Goal: Task Accomplishment & Management: Use online tool/utility

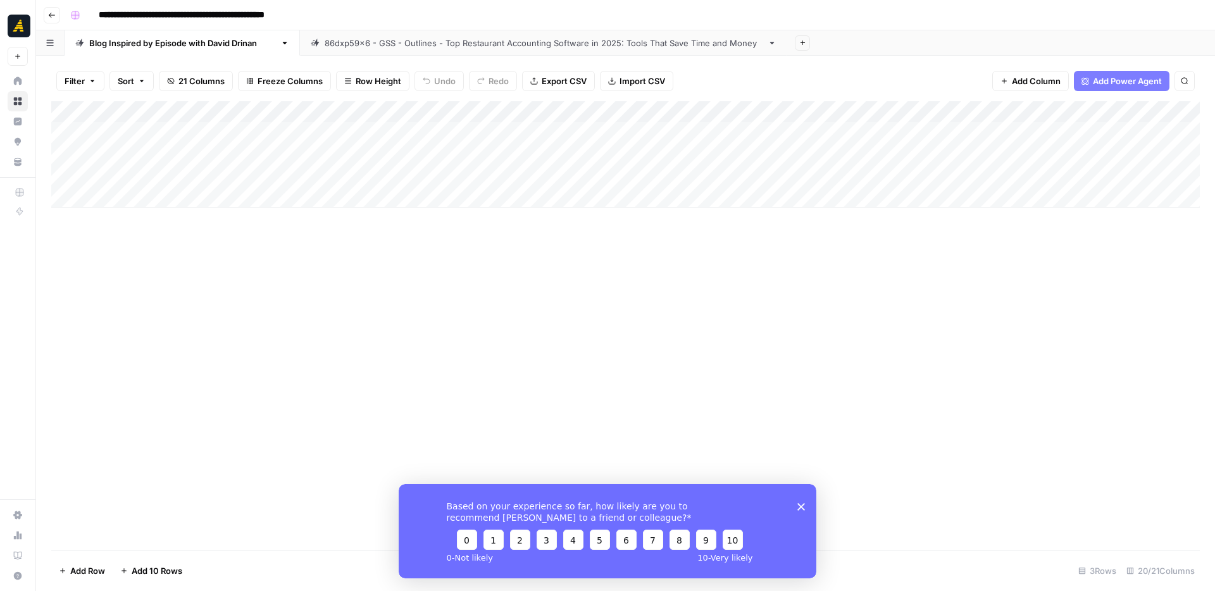
click at [796, 508] on div "Based on your experience so far, how likely are you to recommend [PERSON_NAME] …" at bounding box center [608, 531] width 418 height 94
click at [801, 508] on icon "Close survey" at bounding box center [802, 507] width 8 height 8
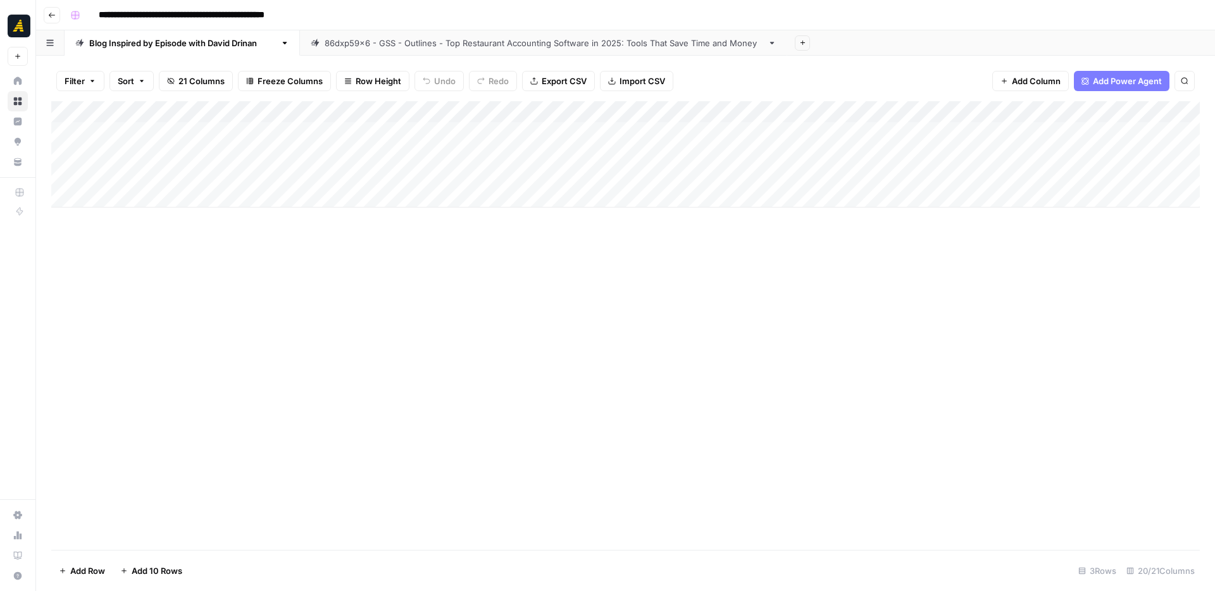
click at [173, 177] on div "Add Column" at bounding box center [625, 154] width 1149 height 106
click at [151, 199] on div "Add Column" at bounding box center [625, 154] width 1149 height 106
click at [210, 177] on div "Add Column" at bounding box center [625, 165] width 1149 height 128
drag, startPoint x: 230, startPoint y: 185, endPoint x: 225, endPoint y: 194, distance: 9.9
click at [225, 194] on div "Add Column" at bounding box center [625, 165] width 1149 height 128
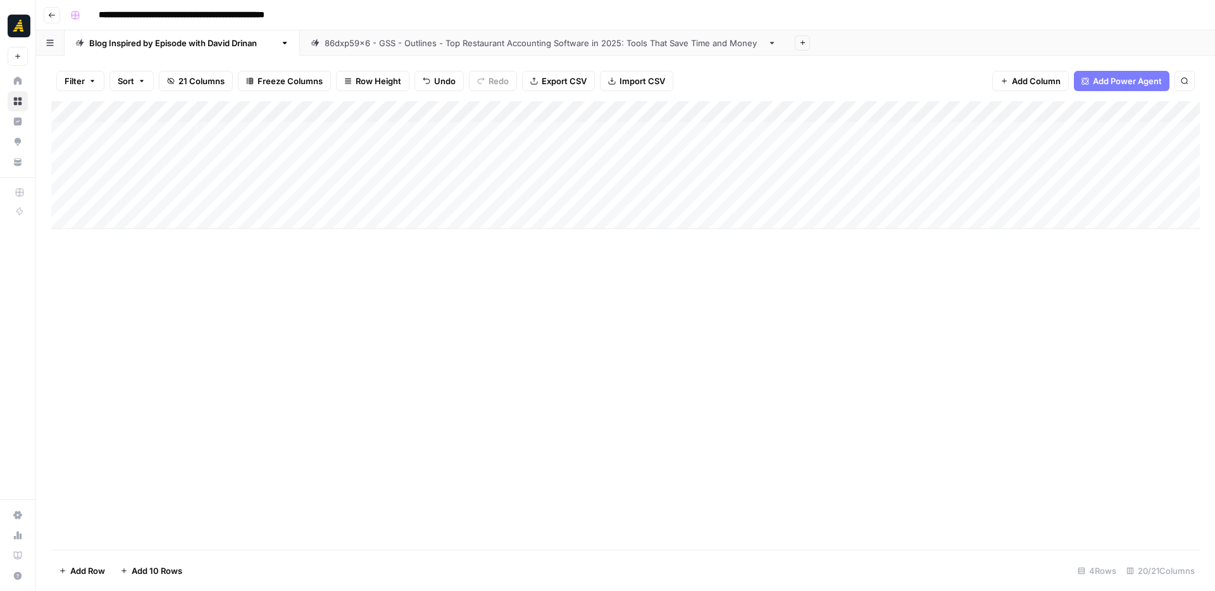
click at [334, 180] on div "Add Column" at bounding box center [625, 165] width 1149 height 128
drag, startPoint x: 351, startPoint y: 185, endPoint x: 349, endPoint y: 195, distance: 9.7
click at [349, 195] on div "Add Column" at bounding box center [625, 165] width 1149 height 128
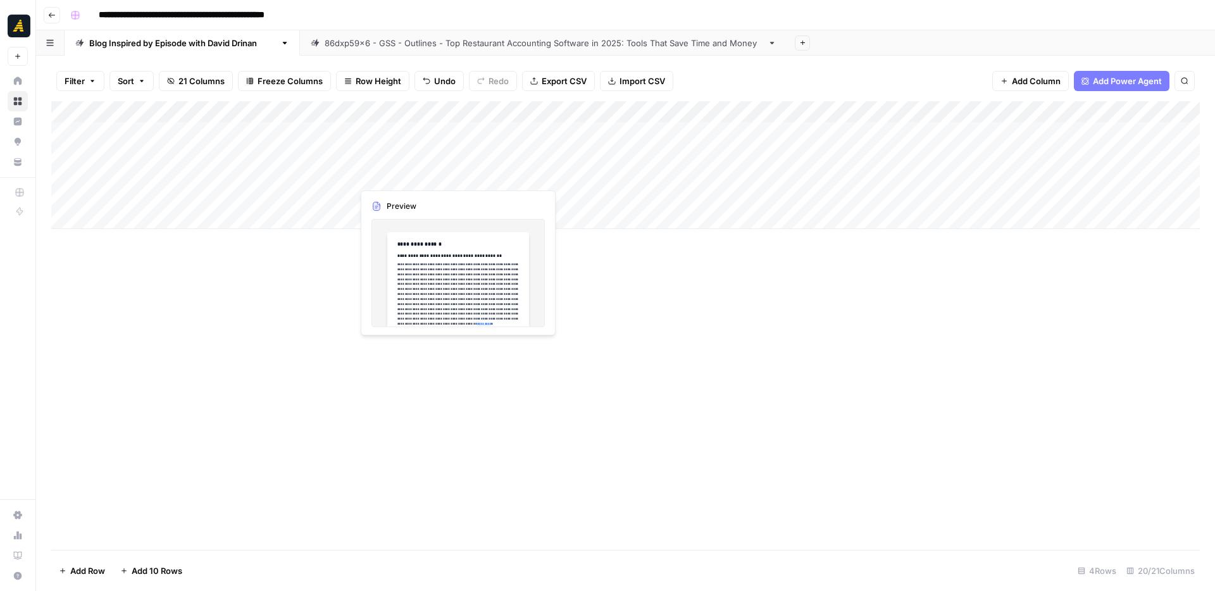
click at [433, 178] on div "Add Column" at bounding box center [625, 165] width 1149 height 128
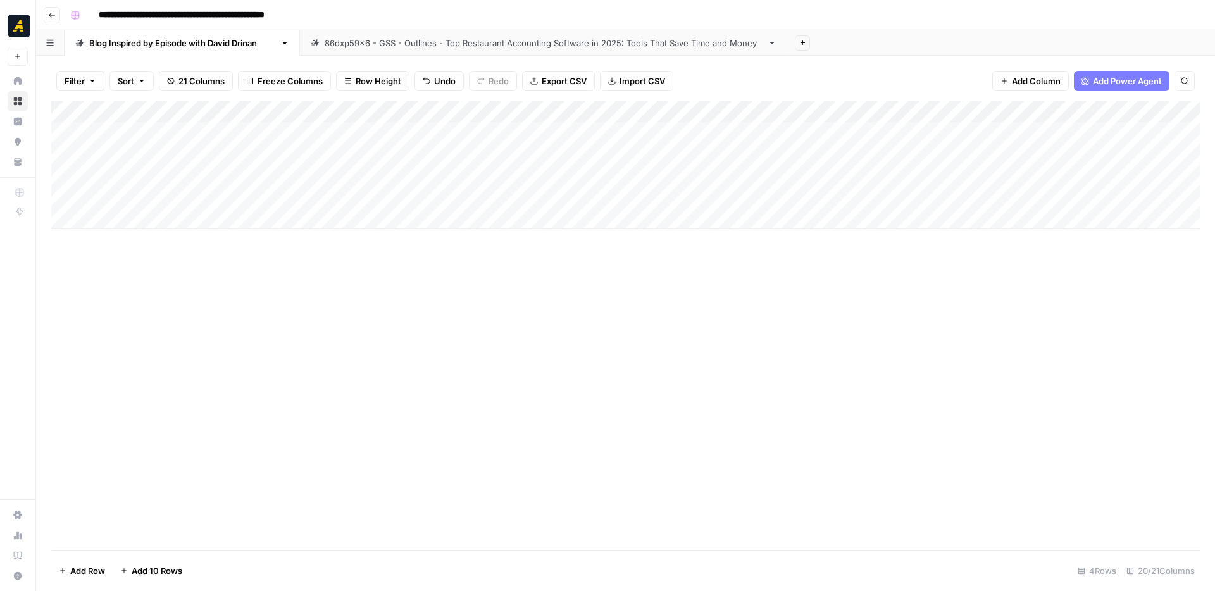
drag, startPoint x: 475, startPoint y: 185, endPoint x: 475, endPoint y: 194, distance: 8.9
click at [475, 194] on div "Add Column" at bounding box center [625, 165] width 1149 height 128
click at [543, 174] on div "Add Column" at bounding box center [625, 165] width 1149 height 128
drag, startPoint x: 589, startPoint y: 182, endPoint x: 589, endPoint y: 190, distance: 7.6
click at [589, 190] on div "Add Column" at bounding box center [625, 165] width 1149 height 128
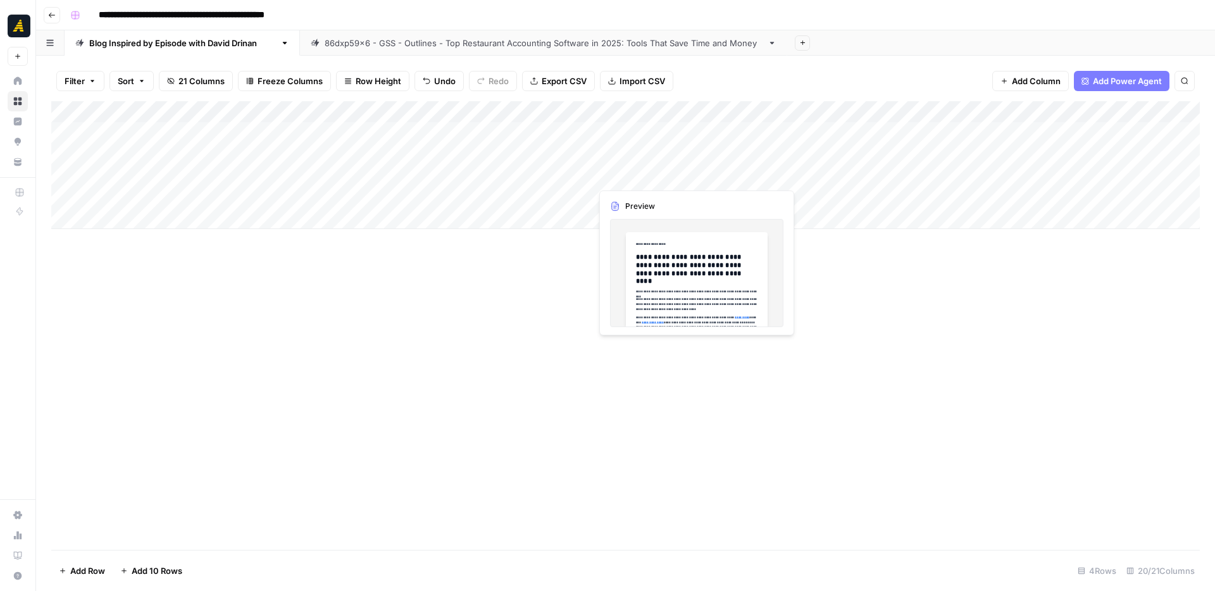
click at [706, 180] on div "Add Column" at bounding box center [625, 165] width 1149 height 128
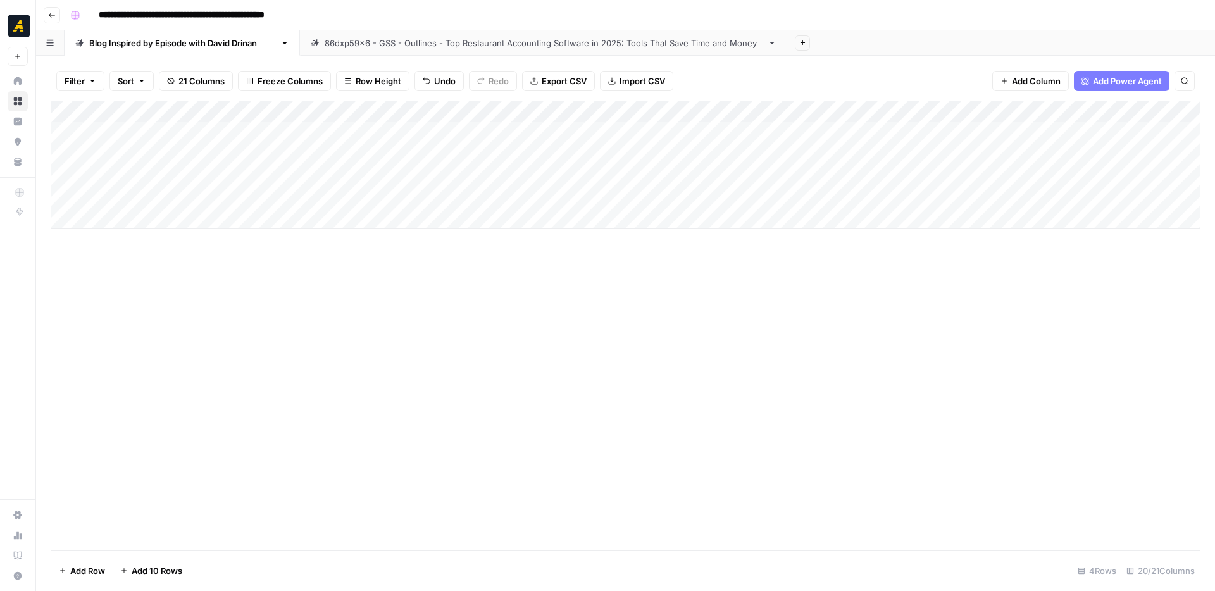
drag, startPoint x: 730, startPoint y: 185, endPoint x: 729, endPoint y: 192, distance: 7.8
click at [729, 192] on div "Add Column" at bounding box center [625, 165] width 1149 height 128
click at [758, 196] on div "Add Column" at bounding box center [625, 165] width 1149 height 128
click at [785, 199] on div "Add Column" at bounding box center [625, 165] width 1149 height 128
click at [785, 199] on div at bounding box center [811, 196] width 158 height 23
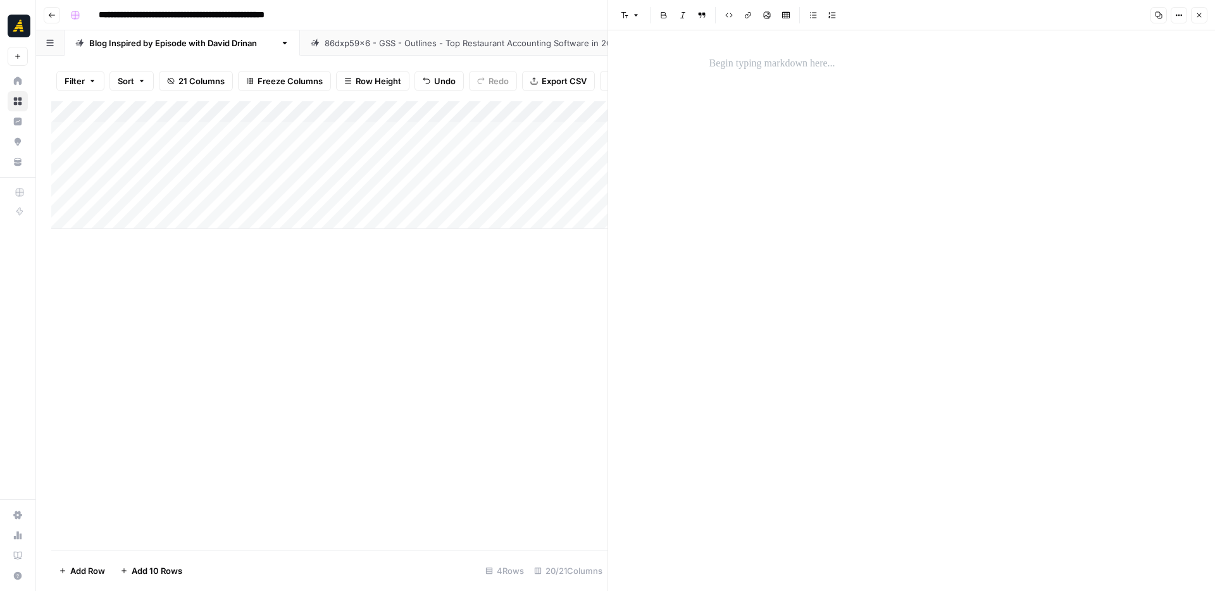
click at [765, 69] on p at bounding box center [912, 64] width 405 height 16
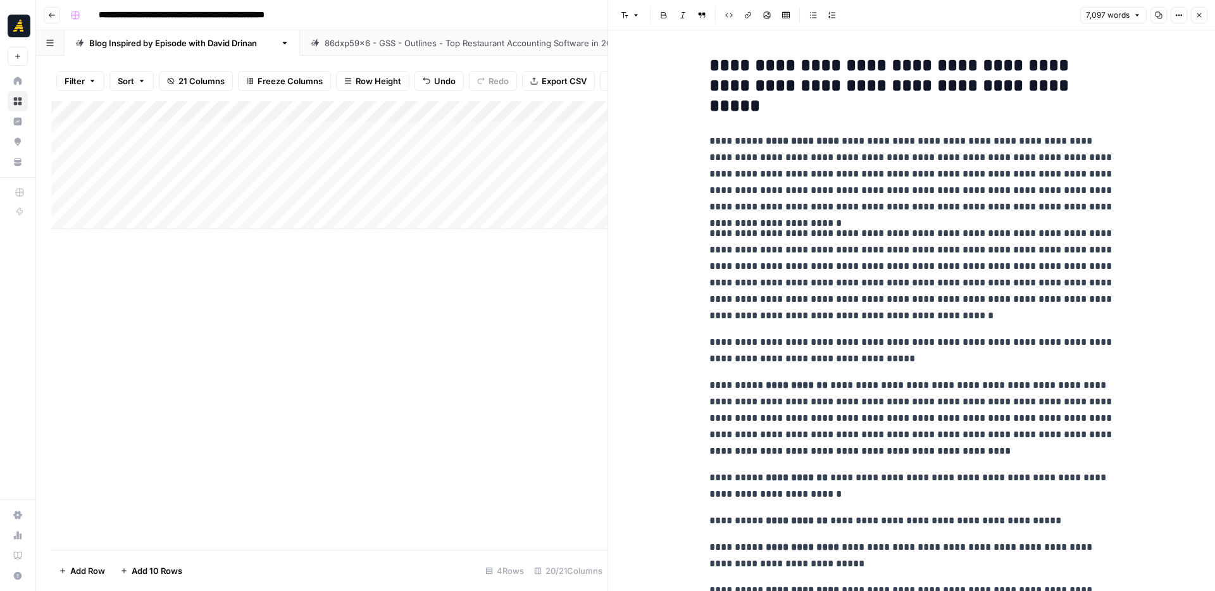
click at [1204, 18] on button "Close" at bounding box center [1199, 15] width 16 height 16
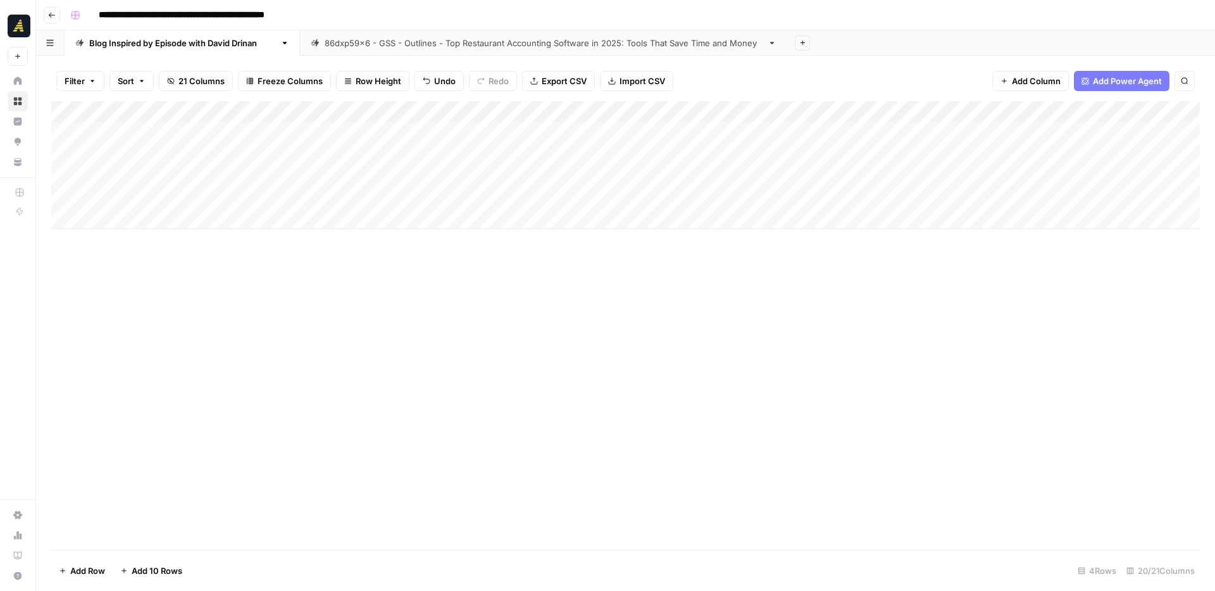
click at [972, 201] on div "Add Column" at bounding box center [625, 165] width 1149 height 128
click at [924, 177] on div "Add Column" at bounding box center [625, 165] width 1149 height 128
click at [941, 178] on div "Add Column" at bounding box center [625, 165] width 1149 height 128
click at [941, 178] on div at bounding box center [946, 175] width 122 height 23
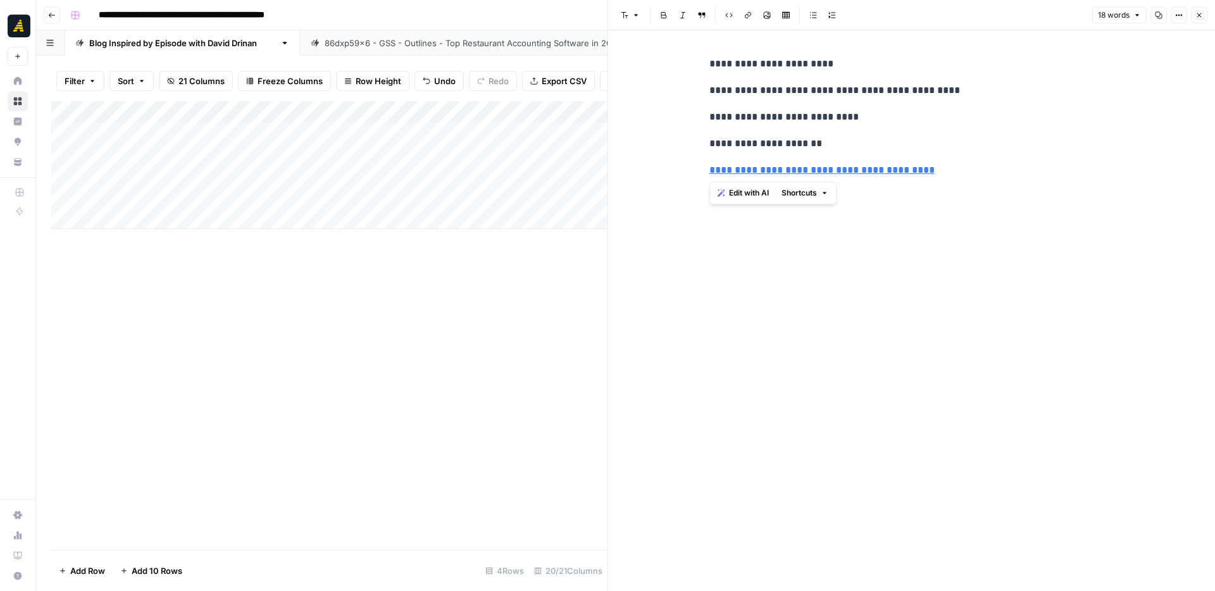
drag, startPoint x: 713, startPoint y: 66, endPoint x: 842, endPoint y: 149, distance: 152.9
click at [842, 149] on div "**********" at bounding box center [912, 117] width 420 height 133
drag, startPoint x: 963, startPoint y: 177, endPoint x: 700, endPoint y: 63, distance: 287.1
click at [700, 63] on div "**********" at bounding box center [911, 310] width 607 height 561
copy div "**********"
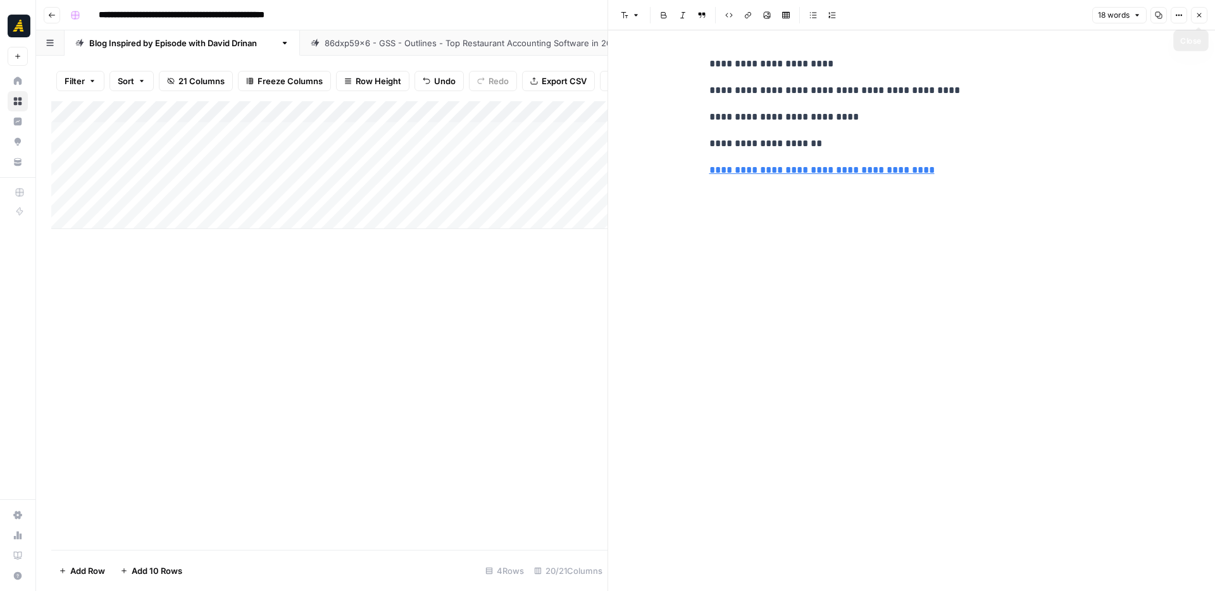
click at [1201, 14] on icon "button" at bounding box center [1200, 15] width 8 height 8
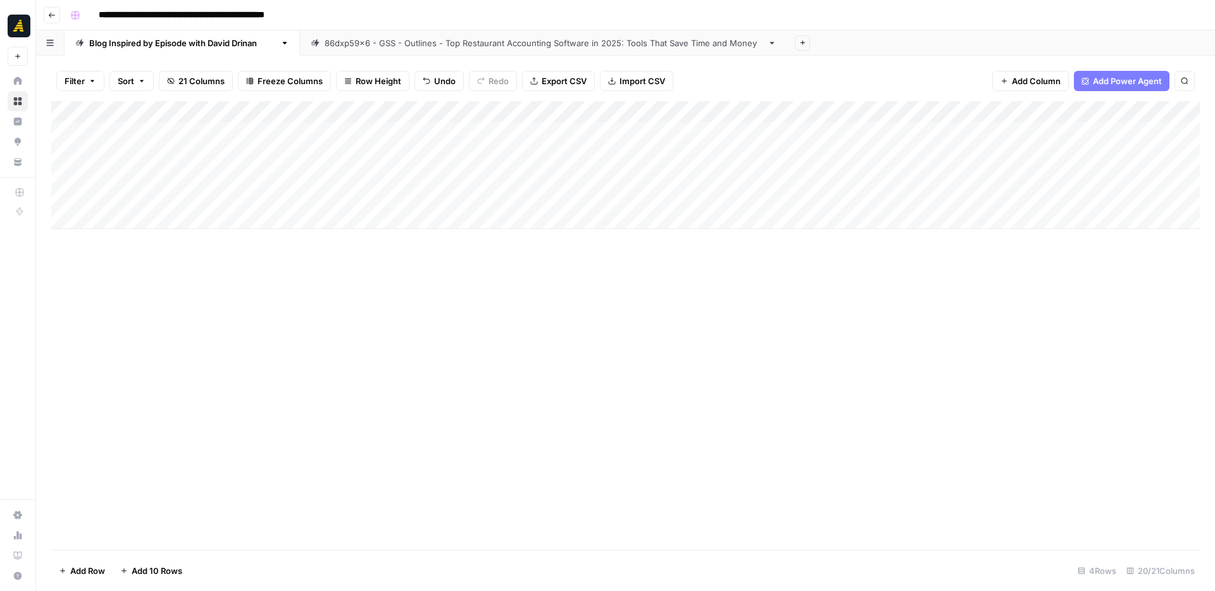
click at [920, 199] on div "Add Column" at bounding box center [625, 165] width 1149 height 128
click at [929, 197] on div "Add Column" at bounding box center [625, 165] width 1149 height 128
click at [929, 197] on div at bounding box center [946, 196] width 122 height 23
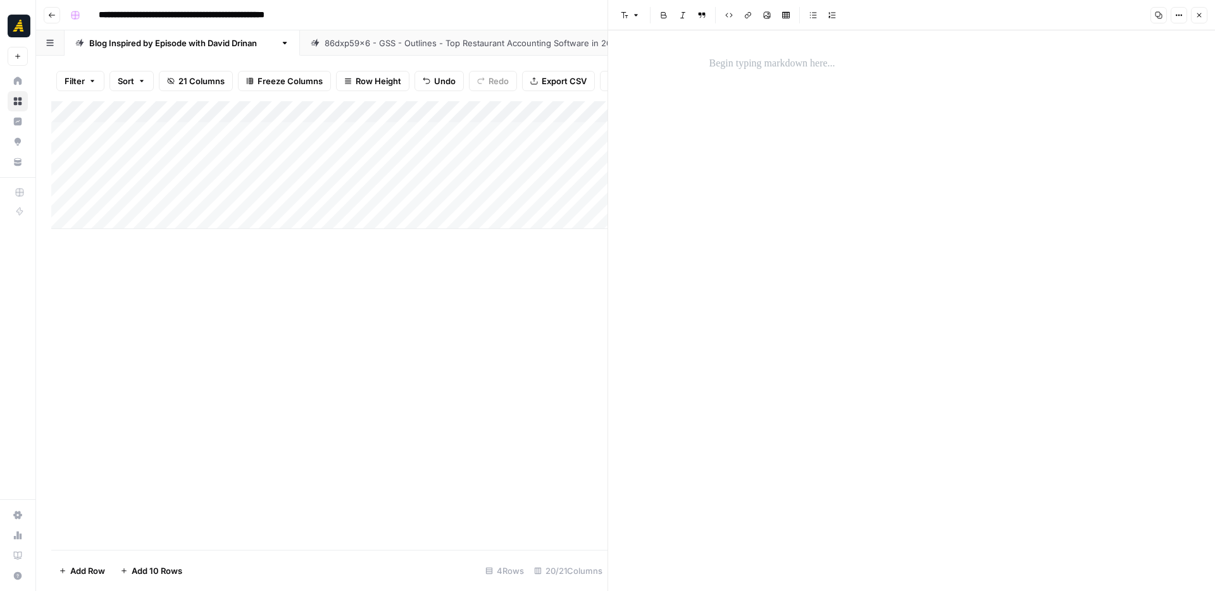
click at [741, 61] on p at bounding box center [912, 64] width 405 height 16
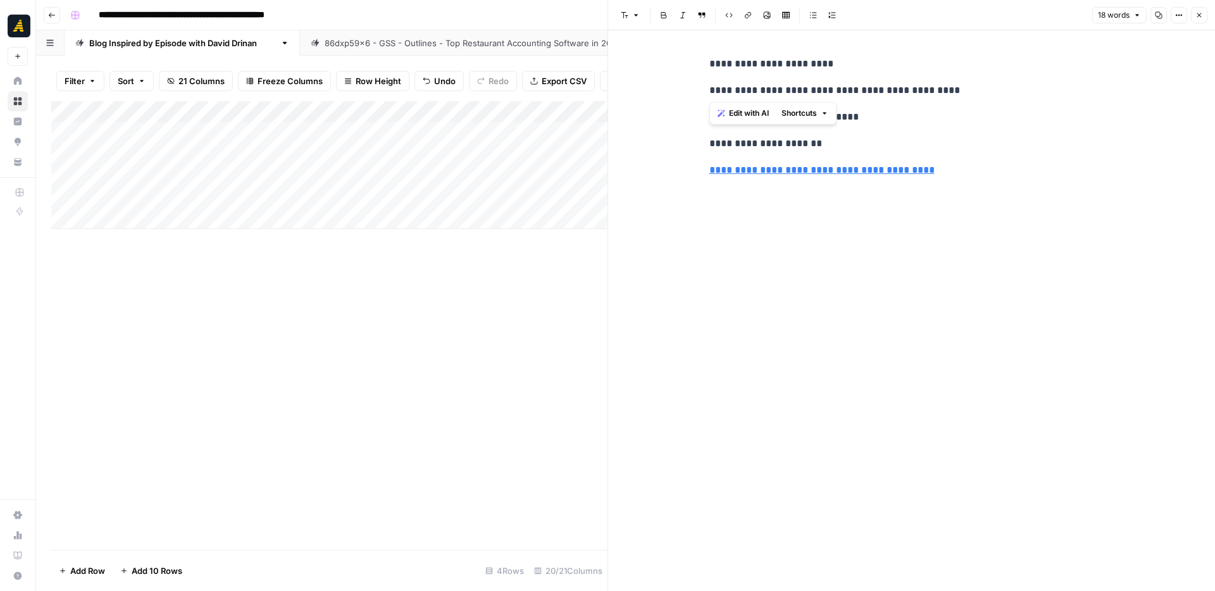
drag, startPoint x: 844, startPoint y: 69, endPoint x: 775, endPoint y: 72, distance: 69.7
click at [773, 72] on div "**********" at bounding box center [912, 117] width 420 height 133
drag, startPoint x: 773, startPoint y: 66, endPoint x: 846, endPoint y: 65, distance: 72.8
click at [846, 65] on p "**********" at bounding box center [912, 64] width 405 height 16
drag, startPoint x: 980, startPoint y: 97, endPoint x: 821, endPoint y: 92, distance: 159.6
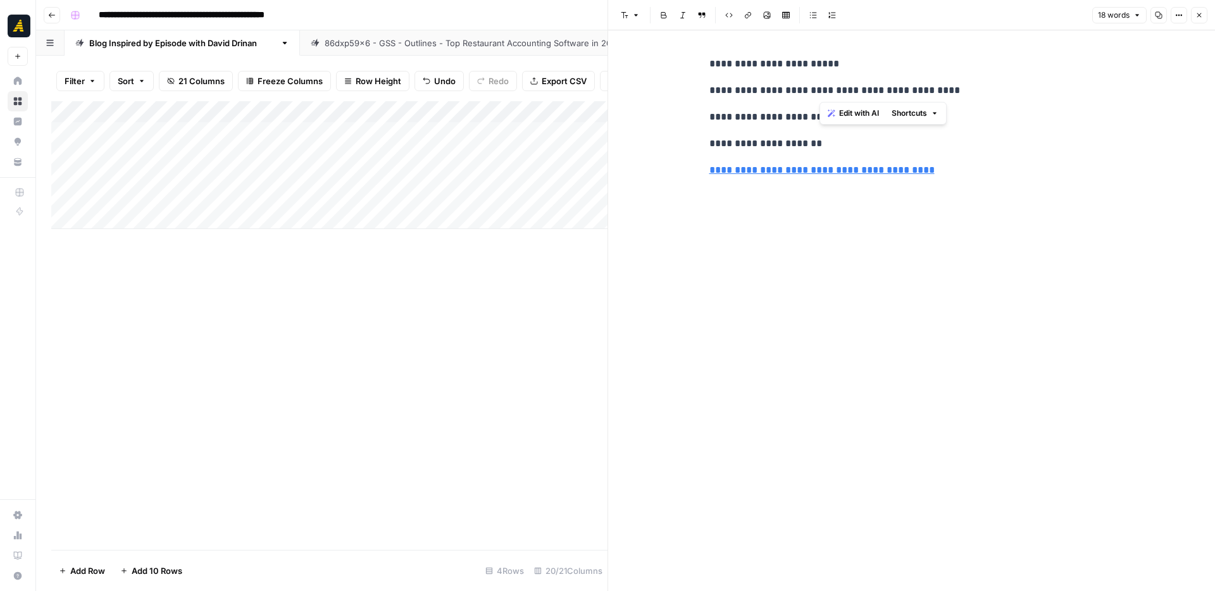
click at [821, 92] on p "**********" at bounding box center [912, 90] width 405 height 16
drag, startPoint x: 873, startPoint y: 113, endPoint x: 768, endPoint y: 116, distance: 105.1
click at [768, 116] on p "**********" at bounding box center [912, 117] width 405 height 16
drag, startPoint x: 943, startPoint y: 175, endPoint x: 685, endPoint y: 177, distance: 257.6
click at [685, 177] on div "**********" at bounding box center [911, 310] width 607 height 561
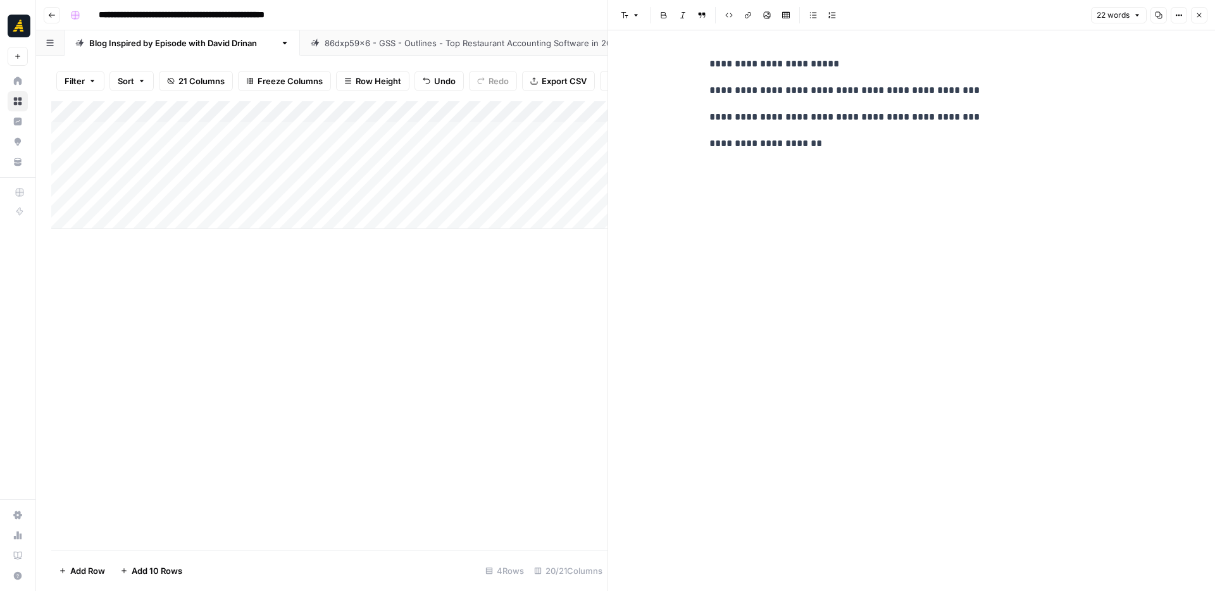
paste div
click at [826, 142] on link "**********" at bounding box center [871, 143] width 99 height 9
click at [533, 282] on div "Add Column" at bounding box center [329, 325] width 556 height 449
click at [1197, 11] on icon "button" at bounding box center [1200, 15] width 8 height 8
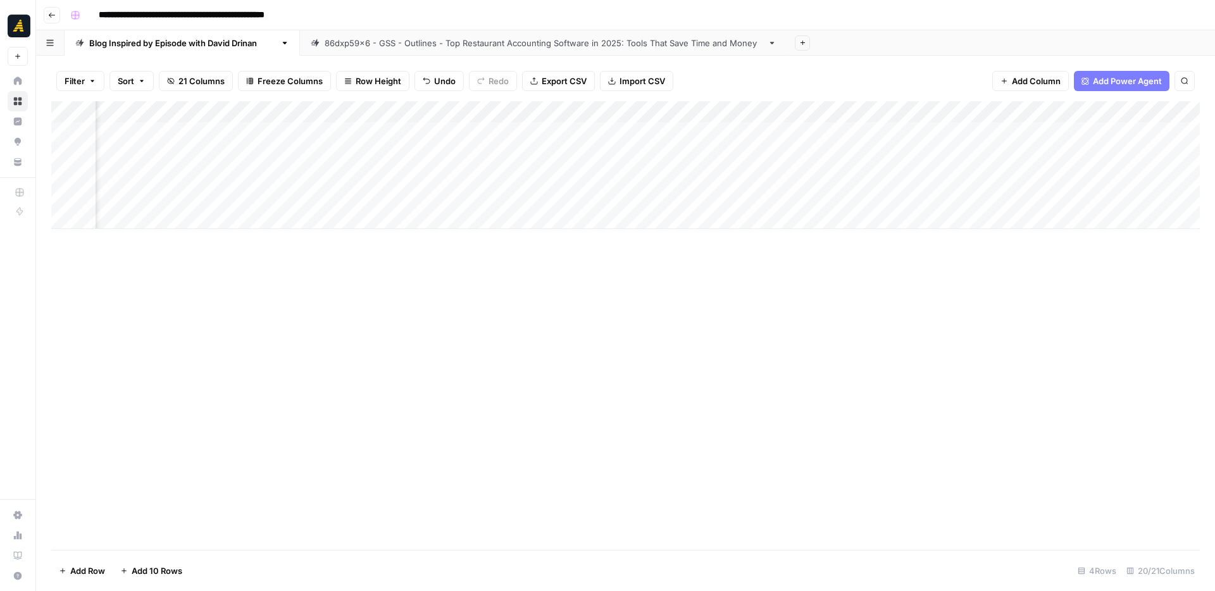
scroll to position [0, 111]
click at [983, 195] on div "Add Column" at bounding box center [625, 165] width 1149 height 128
click at [1047, 196] on div "Add Column" at bounding box center [625, 165] width 1149 height 128
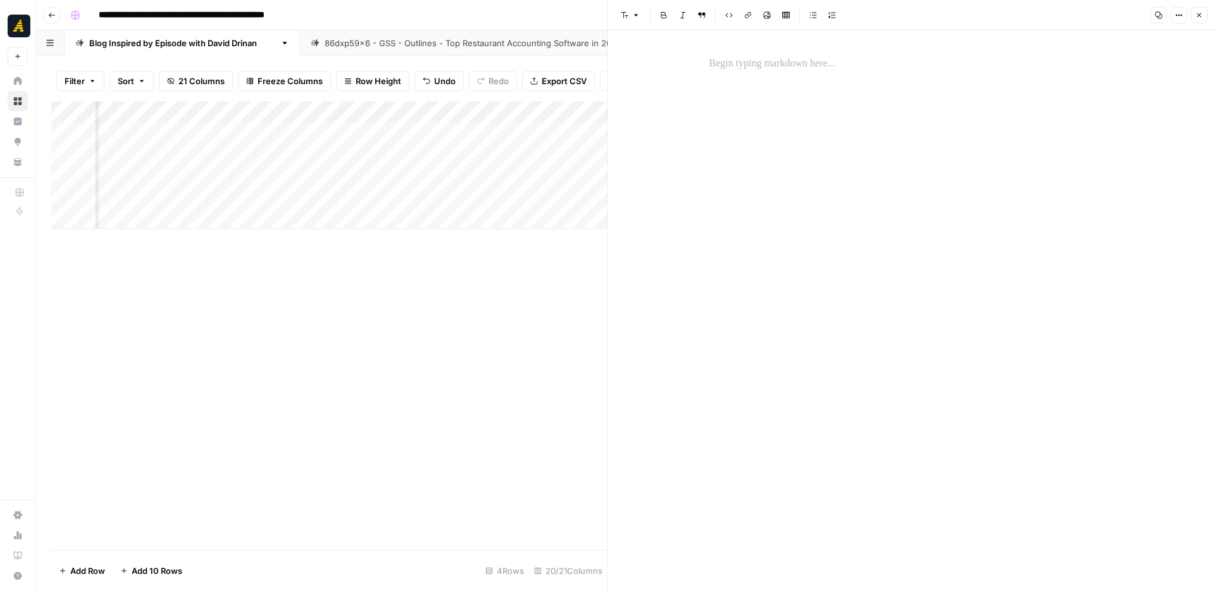
drag, startPoint x: 889, startPoint y: 85, endPoint x: 858, endPoint y: 76, distance: 33.0
click at [888, 85] on div at bounding box center [912, 310] width 420 height 561
click at [808, 63] on p at bounding box center [912, 64] width 405 height 16
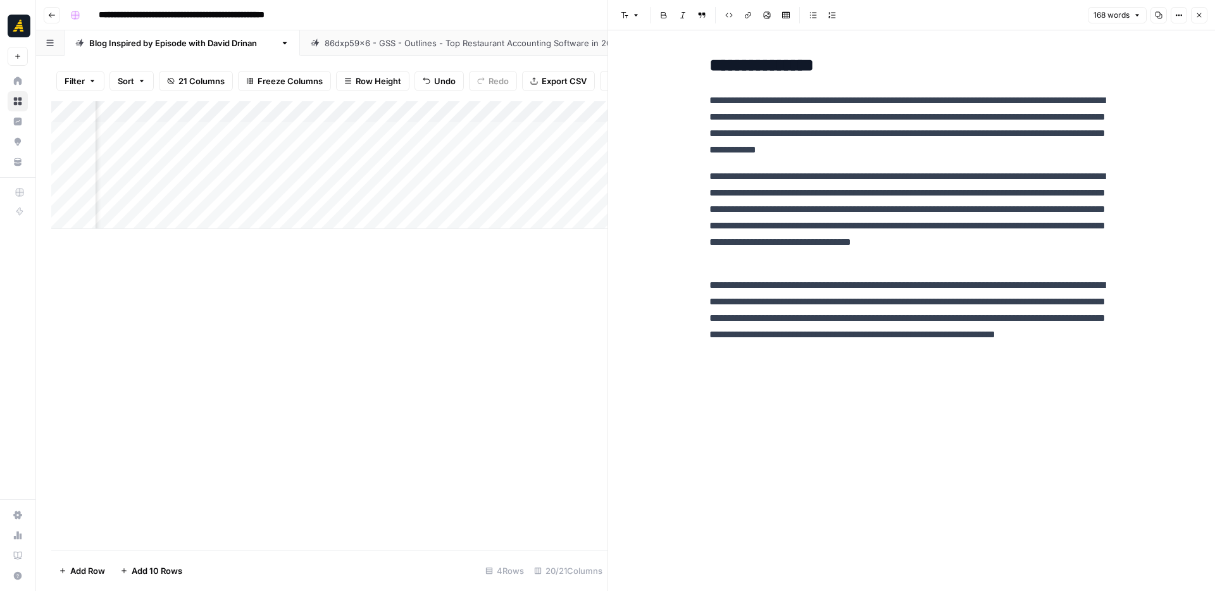
click at [1203, 16] on icon "button" at bounding box center [1200, 15] width 8 height 8
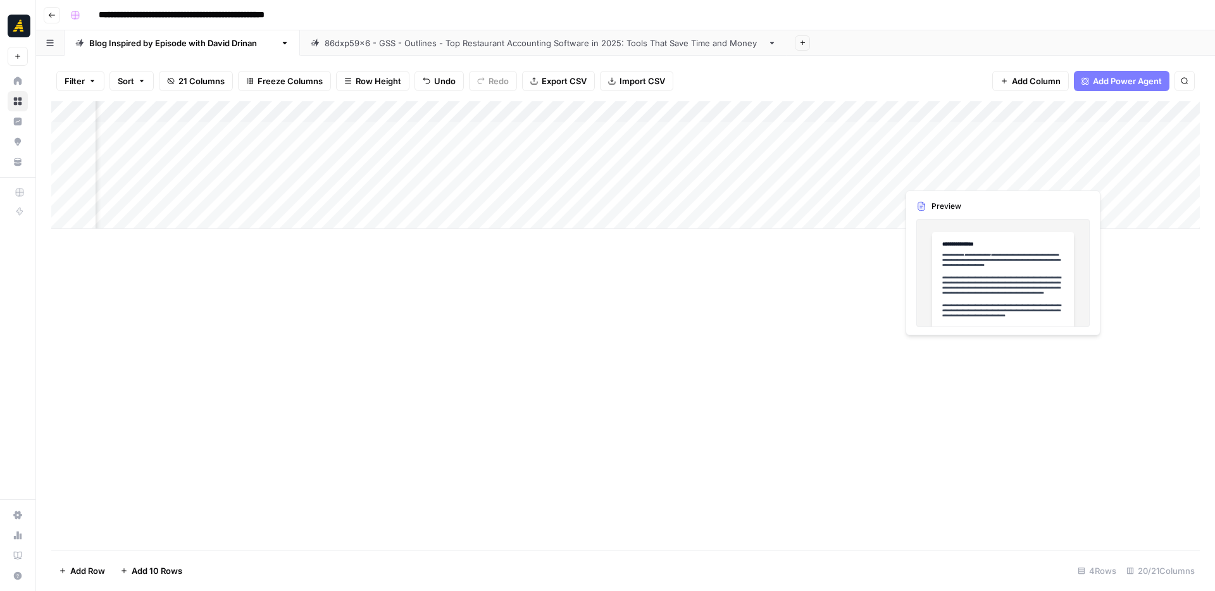
click at [966, 172] on div "Add Column" at bounding box center [625, 165] width 1149 height 128
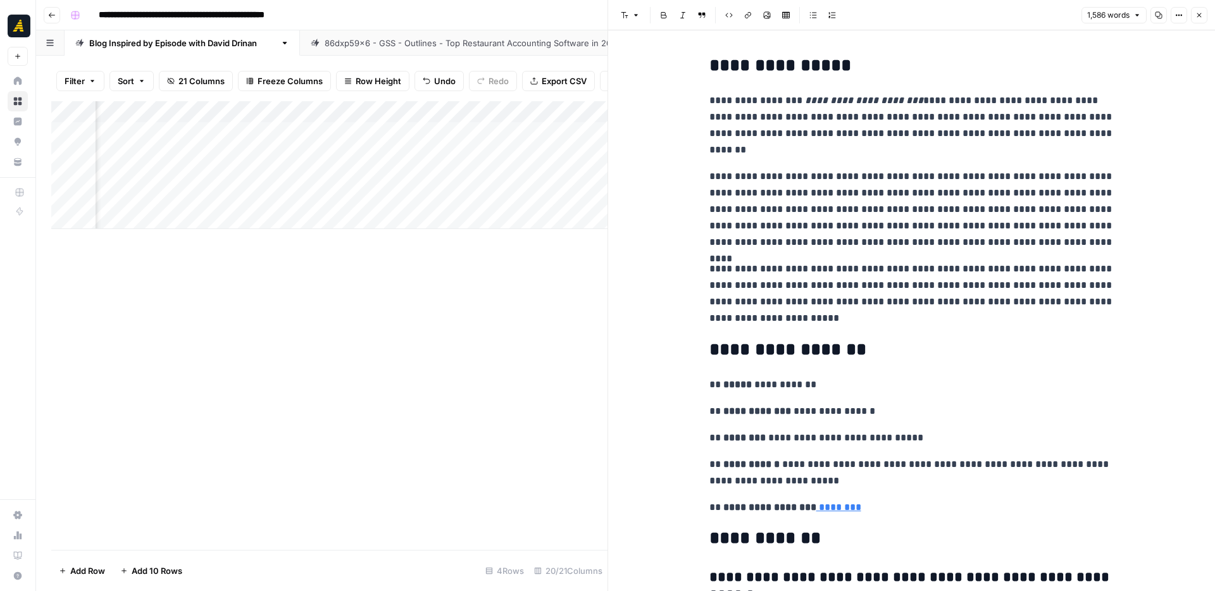
click at [1203, 16] on icon "button" at bounding box center [1200, 15] width 8 height 8
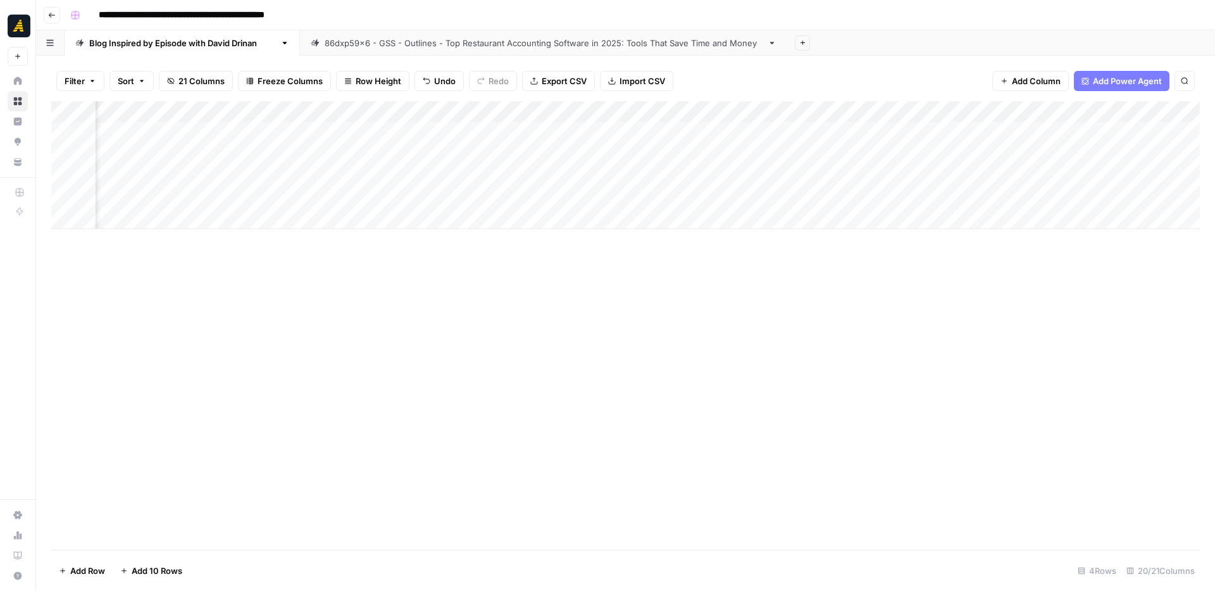
click at [977, 199] on div "Add Column" at bounding box center [625, 165] width 1149 height 128
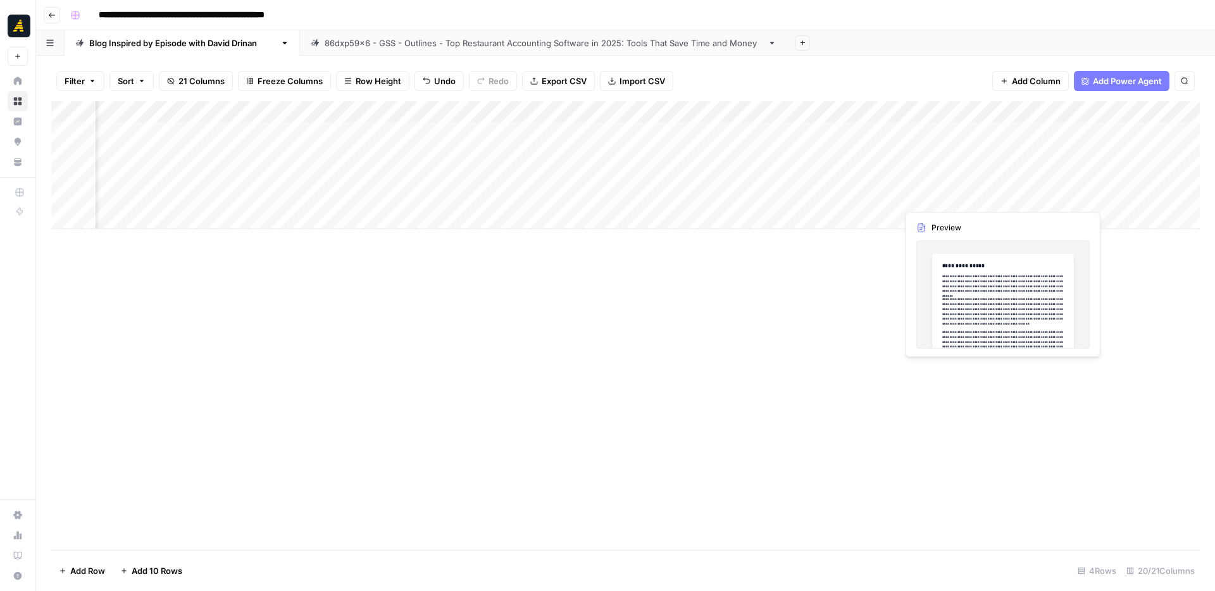
click at [977, 199] on div "Add Column" at bounding box center [625, 165] width 1149 height 128
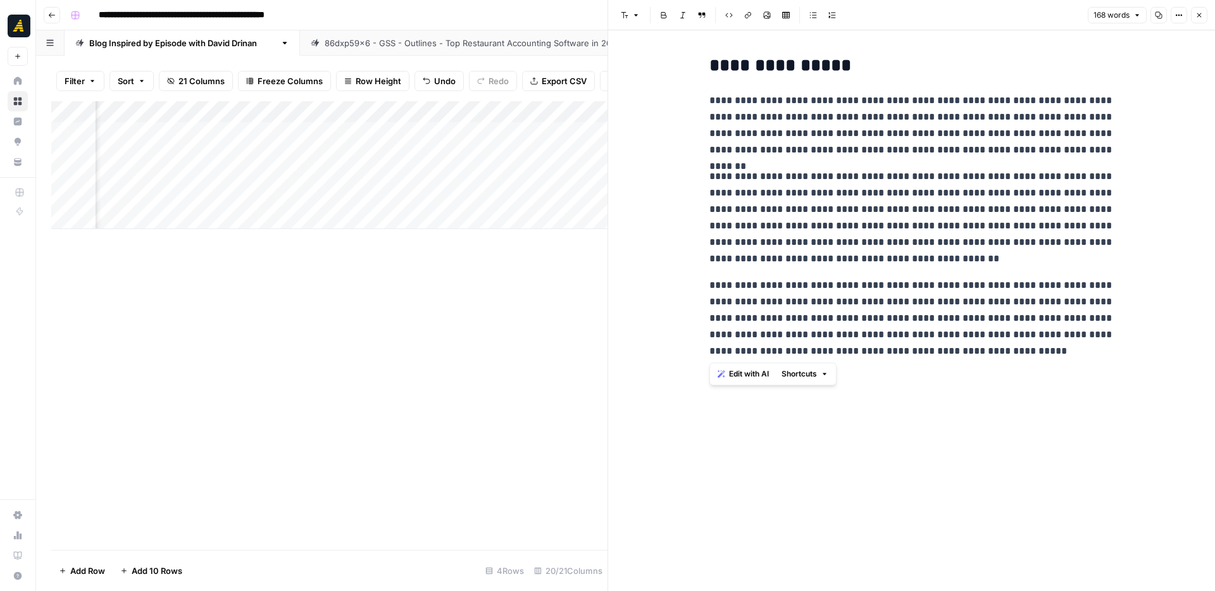
drag, startPoint x: 709, startPoint y: 66, endPoint x: 1054, endPoint y: 358, distance: 452.2
click at [1053, 360] on div "**********" at bounding box center [912, 208] width 420 height 314
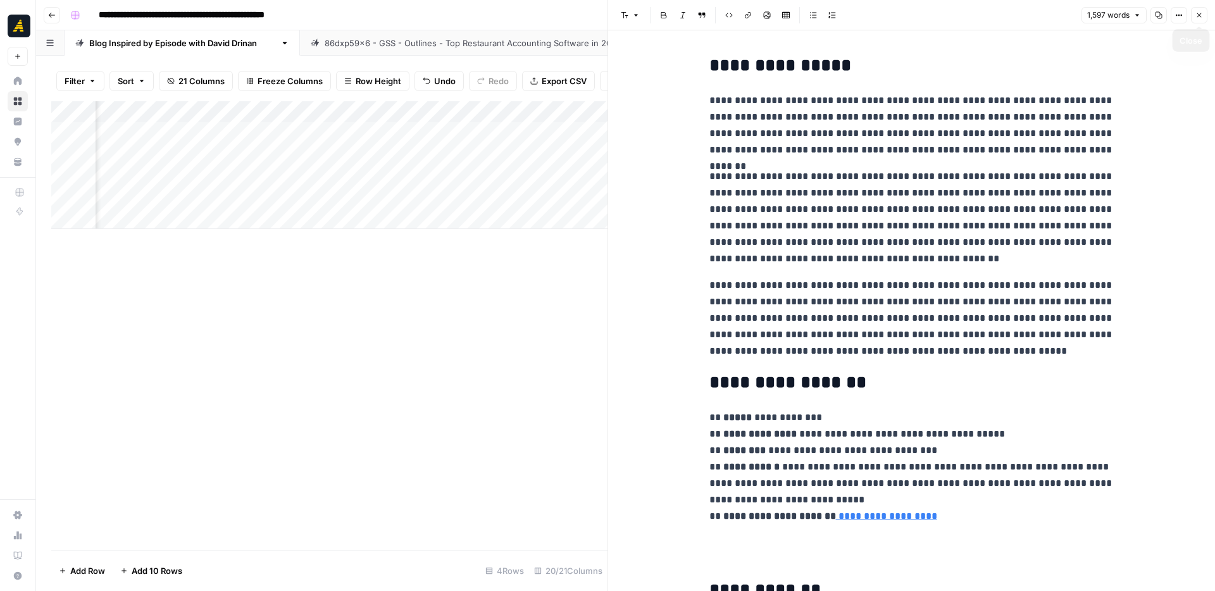
click at [1201, 16] on icon "button" at bounding box center [1200, 15] width 8 height 8
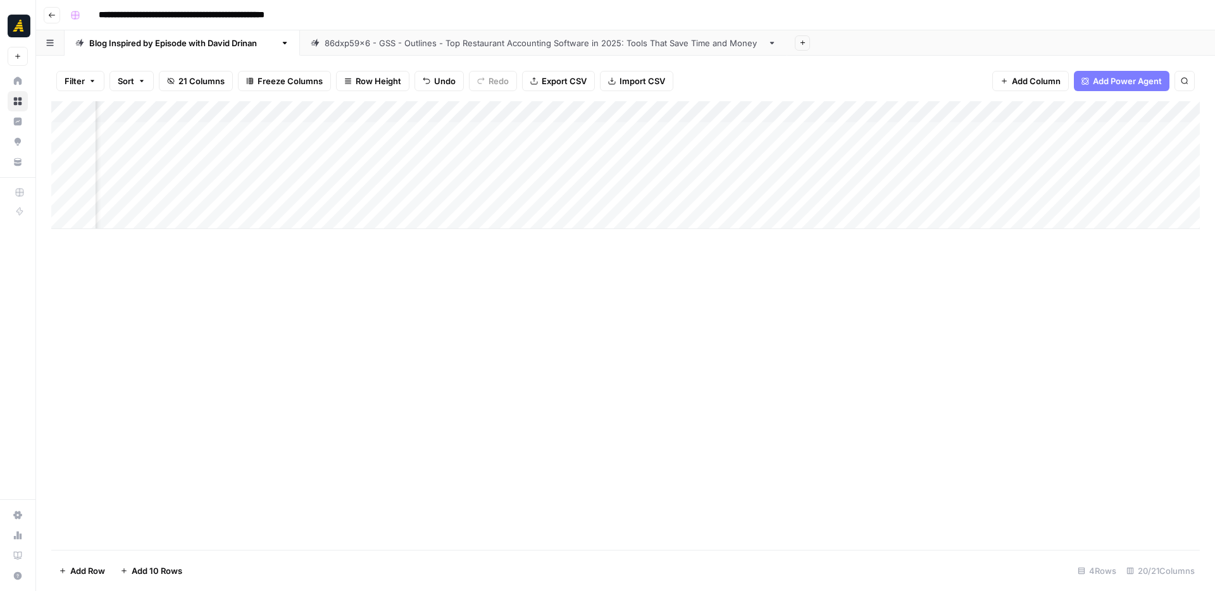
scroll to position [0, 374]
click at [901, 196] on div "Add Column" at bounding box center [625, 165] width 1149 height 128
click at [944, 197] on div "Add Column" at bounding box center [625, 165] width 1149 height 128
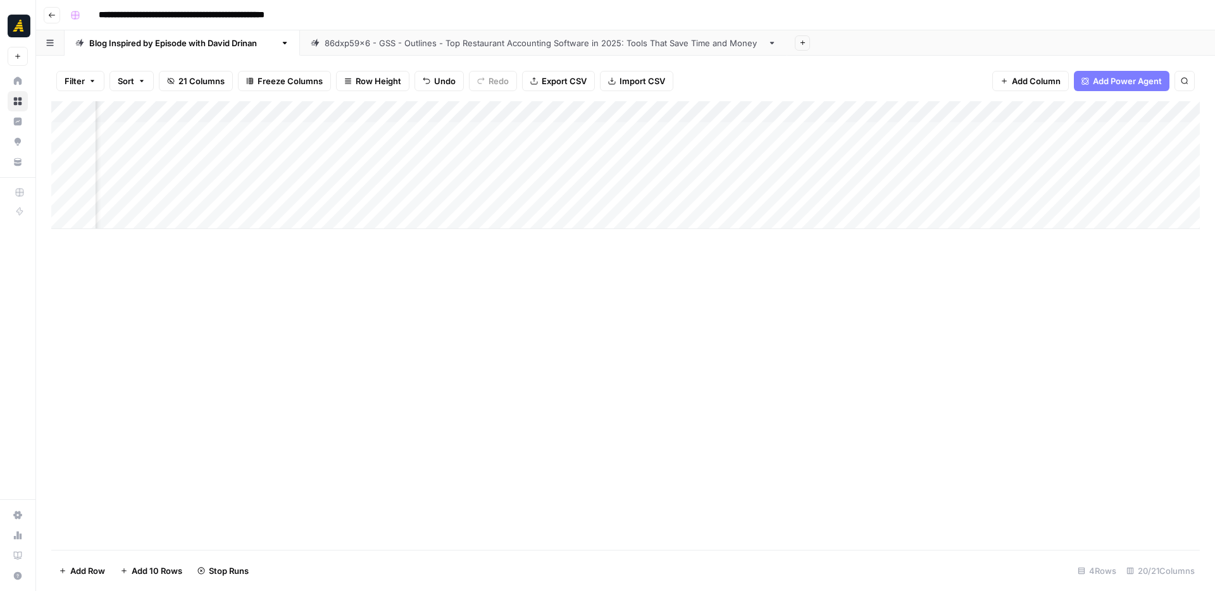
click at [915, 197] on div "Add Column" at bounding box center [625, 165] width 1149 height 128
click at [513, 203] on div "Add Column" at bounding box center [625, 165] width 1149 height 128
click at [768, 196] on div "Add Column" at bounding box center [625, 165] width 1149 height 128
click at [863, 197] on div "Add Column" at bounding box center [625, 165] width 1149 height 128
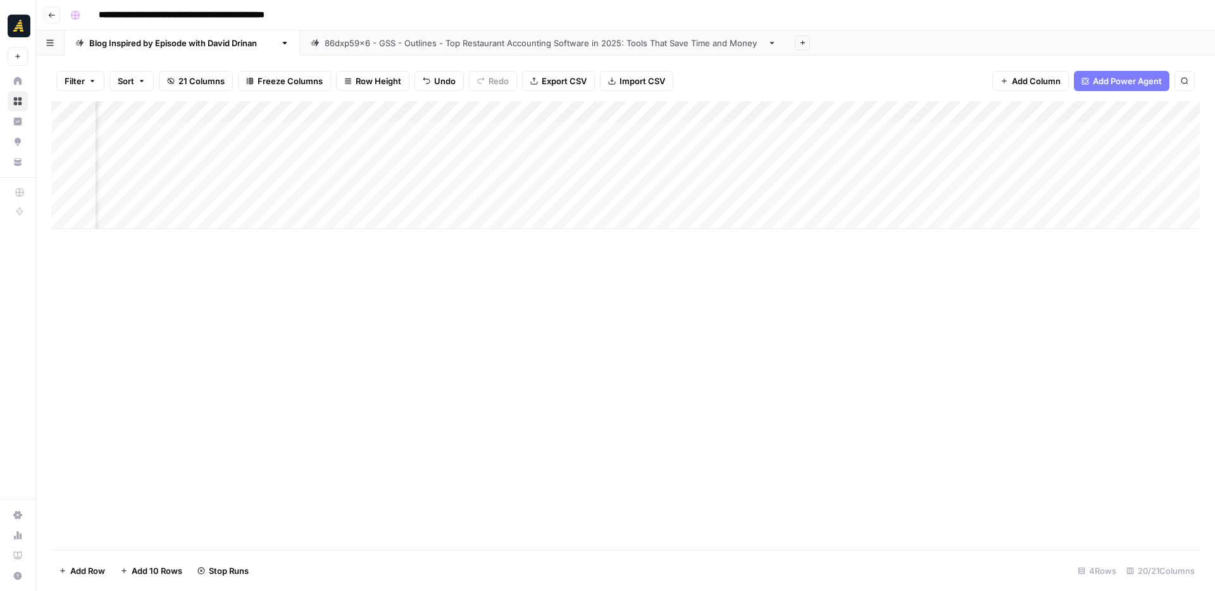
scroll to position [0, 837]
click at [1046, 199] on div "Add Column" at bounding box center [625, 165] width 1149 height 128
click at [1039, 192] on div "Add Column" at bounding box center [625, 165] width 1149 height 128
